Goal: Entertainment & Leisure: Consume media (video, audio)

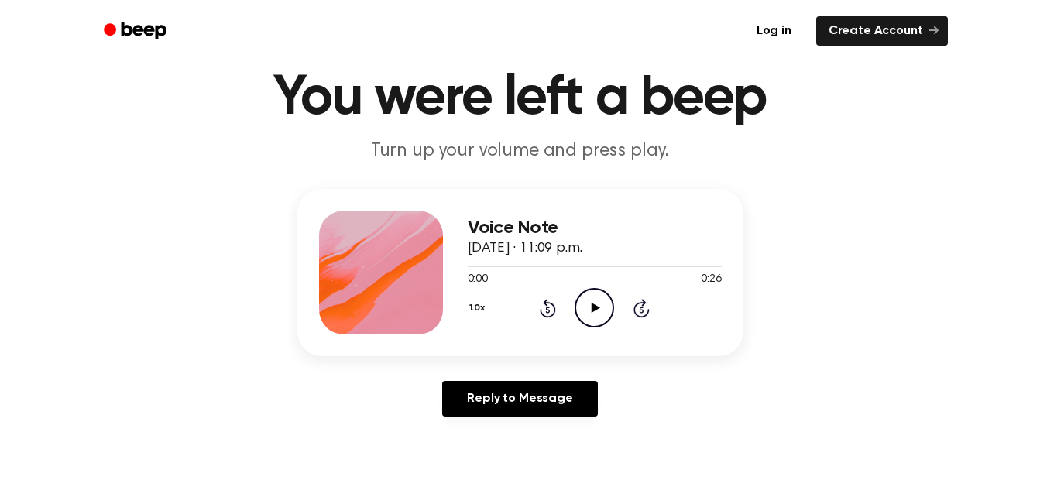
scroll to position [77, 0]
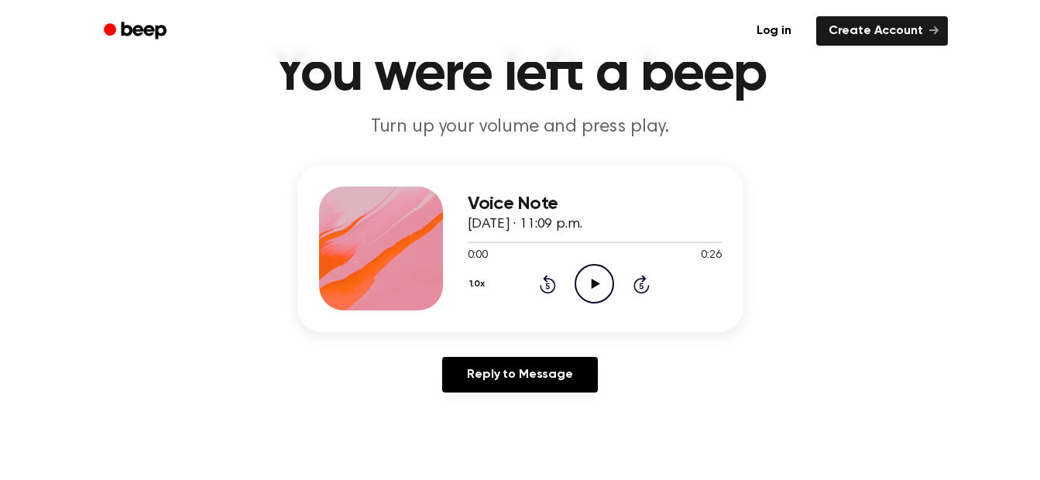
click at [596, 286] on icon at bounding box center [596, 284] width 9 height 10
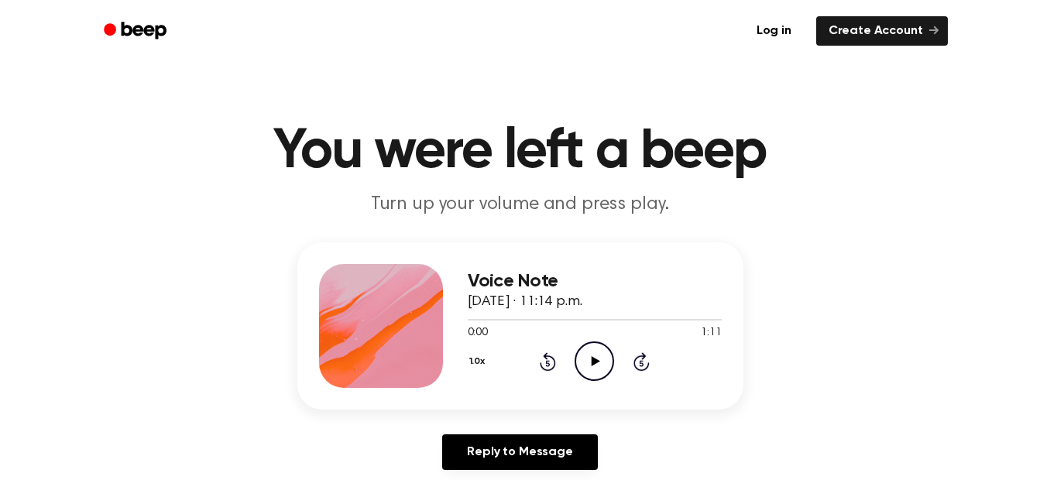
click at [587, 363] on icon "Play Audio" at bounding box center [595, 362] width 40 height 40
click at [604, 363] on icon "Pause Audio" at bounding box center [595, 362] width 40 height 40
click at [578, 352] on circle at bounding box center [595, 361] width 38 height 38
click at [598, 358] on icon "Play Audio" at bounding box center [595, 362] width 40 height 40
click at [891, 263] on div "Voice Note September 11, 2025 · 11:20 p.m. 0:40 0:40 Your browser does not supp…" at bounding box center [520, 362] width 1003 height 240
